Goal: Task Accomplishment & Management: Use online tool/utility

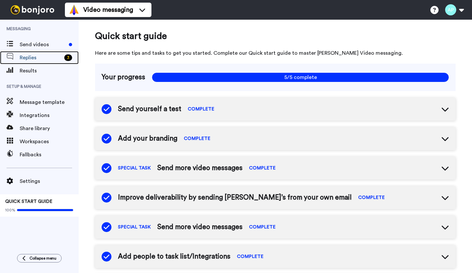
click at [48, 57] on span "Replies" at bounding box center [41, 58] width 42 height 8
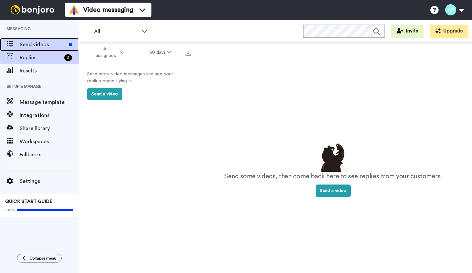
click at [38, 43] on span "Send videos" at bounding box center [43, 45] width 47 height 8
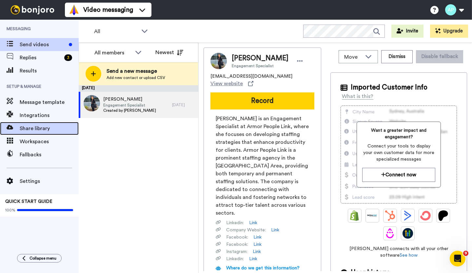
click at [28, 130] on span "Share library" at bounding box center [49, 128] width 59 height 8
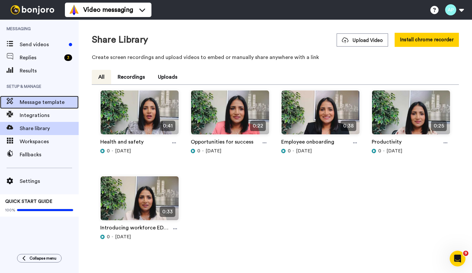
click at [50, 100] on span "Message template" at bounding box center [49, 102] width 59 height 8
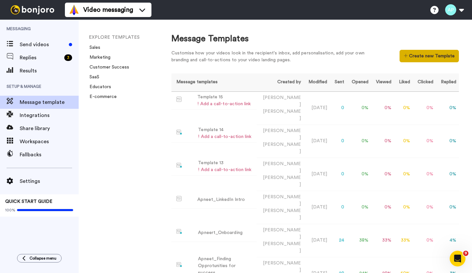
click at [407, 56] on button "Create new Template" at bounding box center [428, 56] width 59 height 12
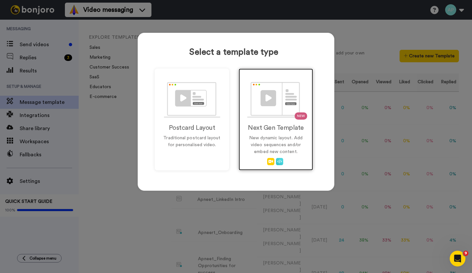
click at [275, 106] on img at bounding box center [276, 100] width 58 height 36
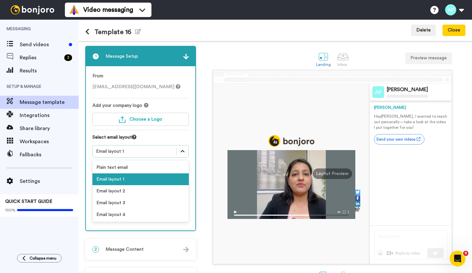
click at [180, 151] on icon at bounding box center [182, 151] width 7 height 7
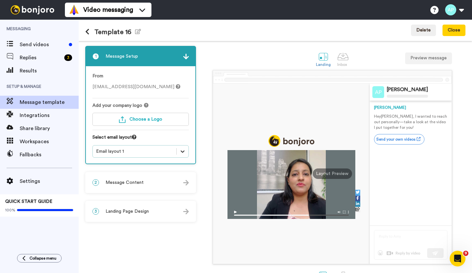
click at [180, 151] on icon at bounding box center [182, 151] width 7 height 7
click at [153, 182] on div "2 Message Content" at bounding box center [140, 183] width 109 height 20
